Goal: Check status

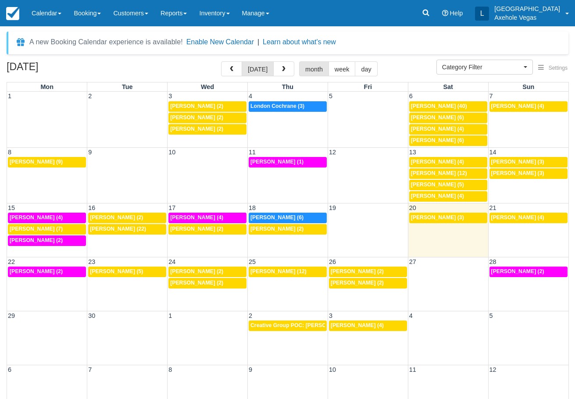
select select
click at [429, 16] on icon at bounding box center [426, 13] width 7 height 7
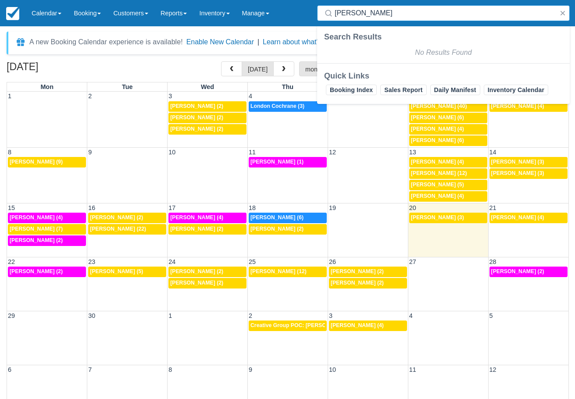
type input "[PERSON_NAME]"
drag, startPoint x: 402, startPoint y: 14, endPoint x: 252, endPoint y: 7, distance: 149.8
click at [252, 7] on div "Menu Calendar Customer Inventory Month Week Day Booking Daily Manifest Daily Li…" at bounding box center [287, 13] width 575 height 26
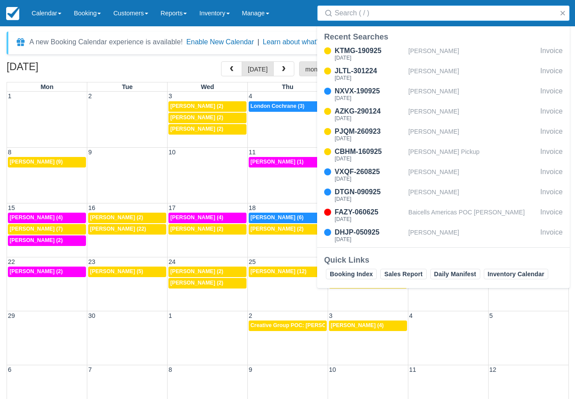
paste input "vcw-00j5aj06"
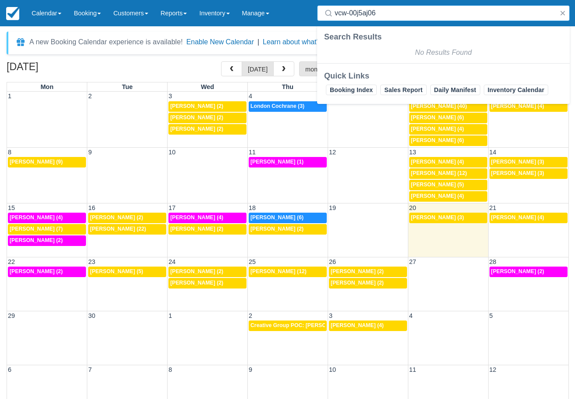
type input "vcw-00j5aj06"
drag, startPoint x: 403, startPoint y: 12, endPoint x: 265, endPoint y: 13, distance: 138.2
click at [265, 13] on div "Menu Calendar Customer Inventory Month Week Day Booking Daily Manifest Daily Li…" at bounding box center [287, 13] width 575 height 26
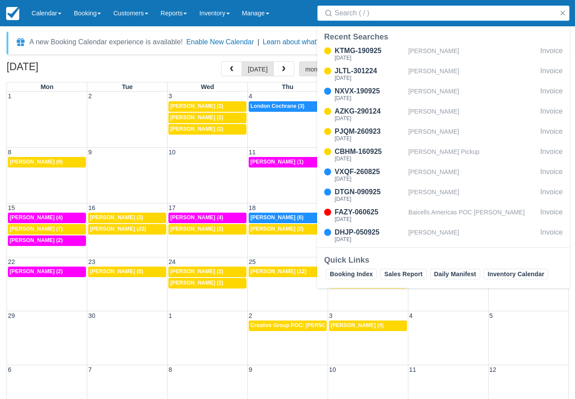
paste input "vcw-00j5aj06"
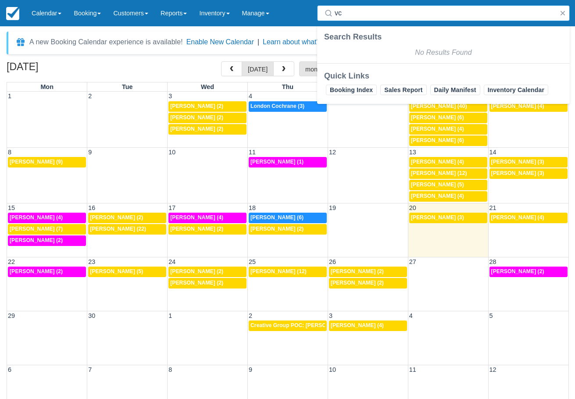
type input "v"
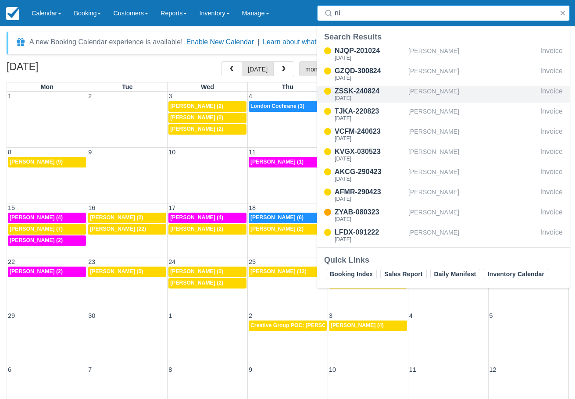
type input "n"
